Goal: Find contact information

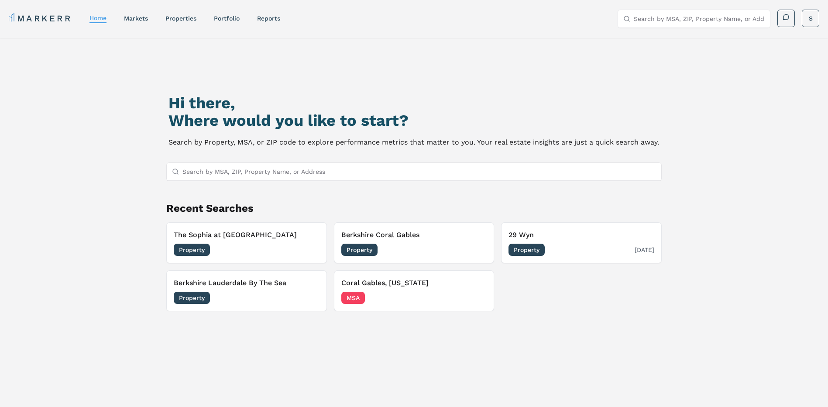
click at [572, 234] on h3 "29 Wyn" at bounding box center [582, 235] width 146 height 10
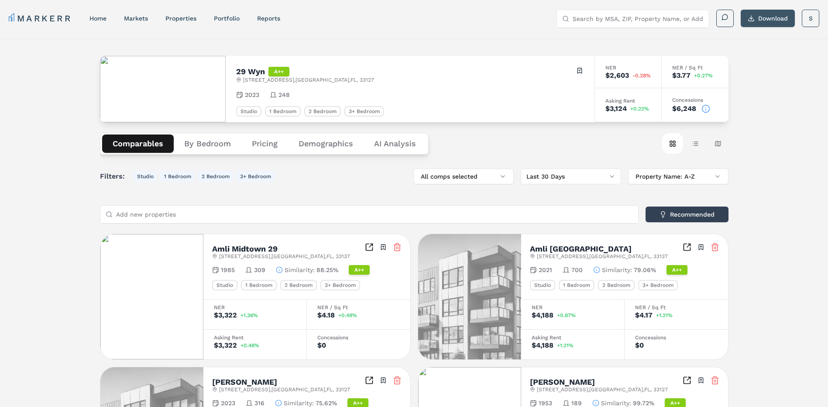
click at [766, 17] on button "Download" at bounding box center [768, 18] width 54 height 17
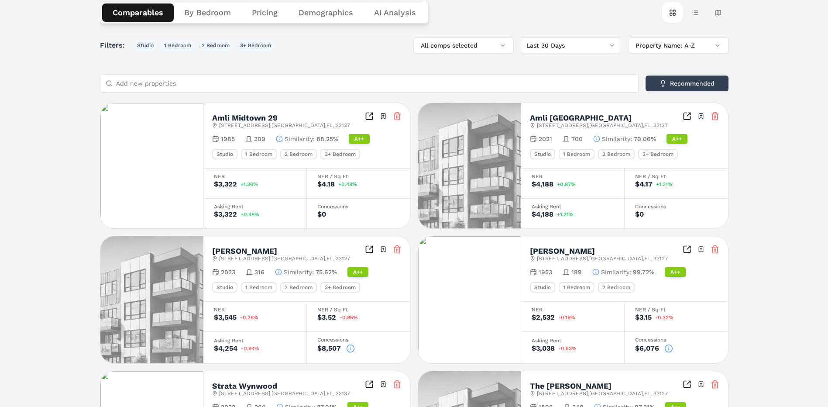
scroll to position [175, 0]
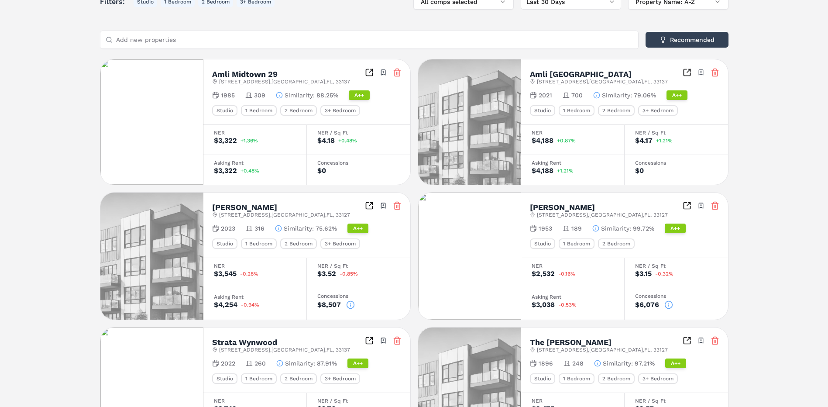
click at [350, 304] on icon at bounding box center [350, 304] width 9 height 9
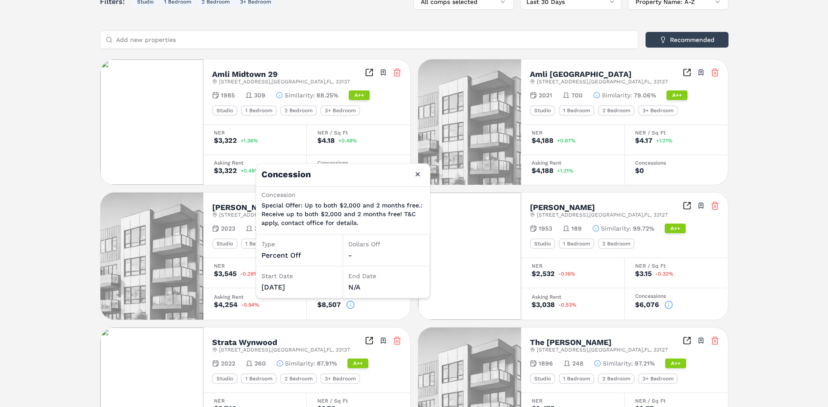
scroll to position [306, 0]
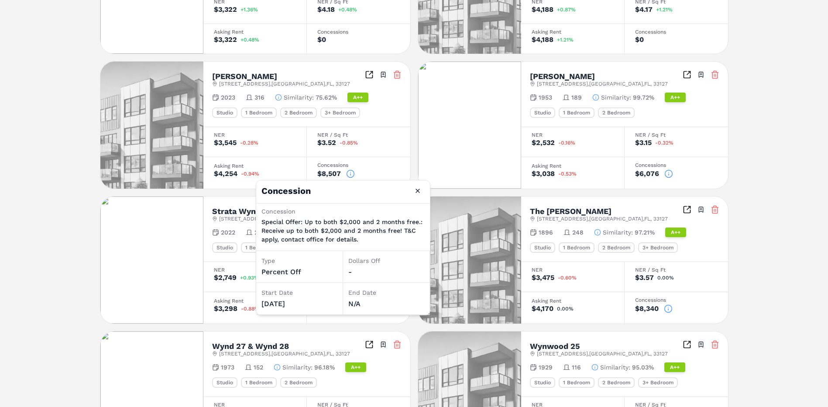
click at [671, 309] on icon at bounding box center [668, 308] width 9 height 9
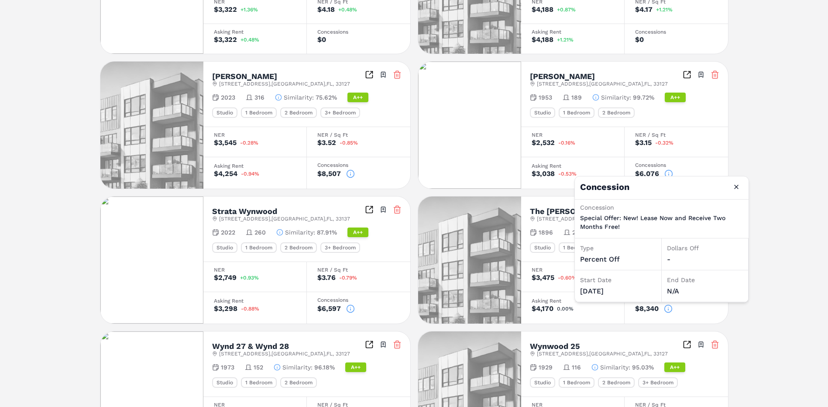
scroll to position [391, 0]
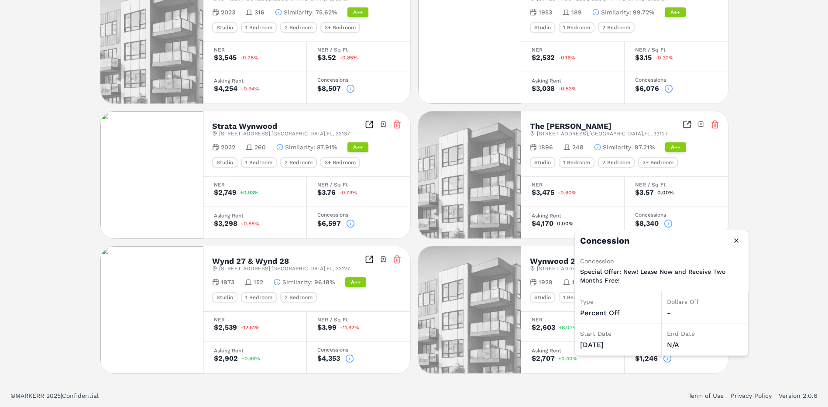
click at [759, 300] on div "Concession Close Concession Special Offer: New! Lease Now and Receive Two Month…" at bounding box center [669, 293] width 189 height 127
